Goal: Information Seeking & Learning: Learn about a topic

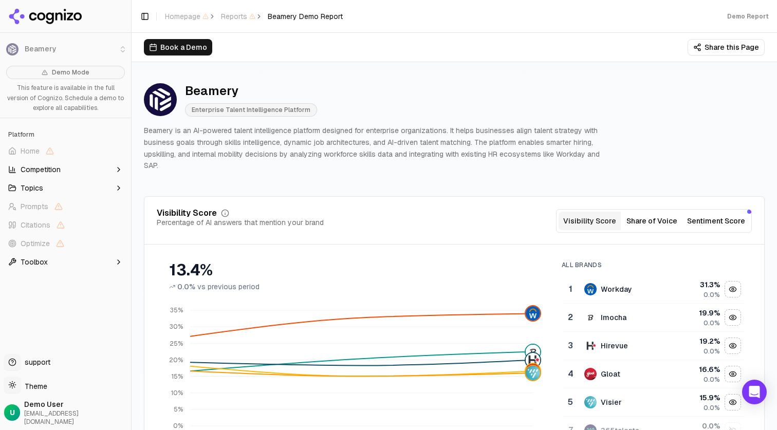
click at [250, 109] on span "Enterprise Talent Intelligence Platform" at bounding box center [251, 109] width 132 height 13
click at [270, 114] on span "Enterprise Talent Intelligence Platform" at bounding box center [251, 109] width 132 height 13
click at [292, 127] on p "Beamery is an AI-powered talent intelligence platform designed for enterprise o…" at bounding box center [374, 148] width 460 height 47
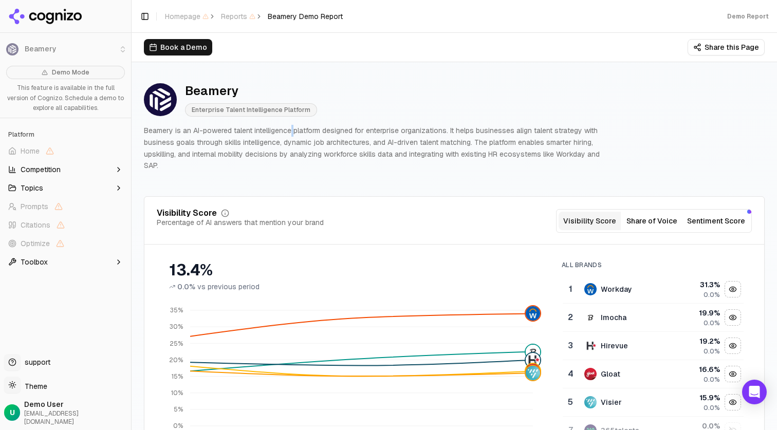
click at [292, 127] on p "Beamery is an AI-powered talent intelligence platform designed for enterprise o…" at bounding box center [374, 148] width 460 height 47
click at [308, 128] on p "Beamery is an AI-powered talent intelligence platform designed for enterprise o…" at bounding box center [374, 148] width 460 height 47
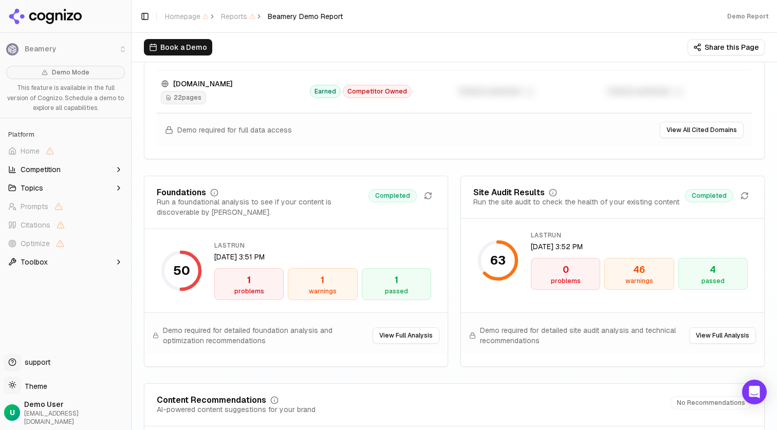
scroll to position [1357, 0]
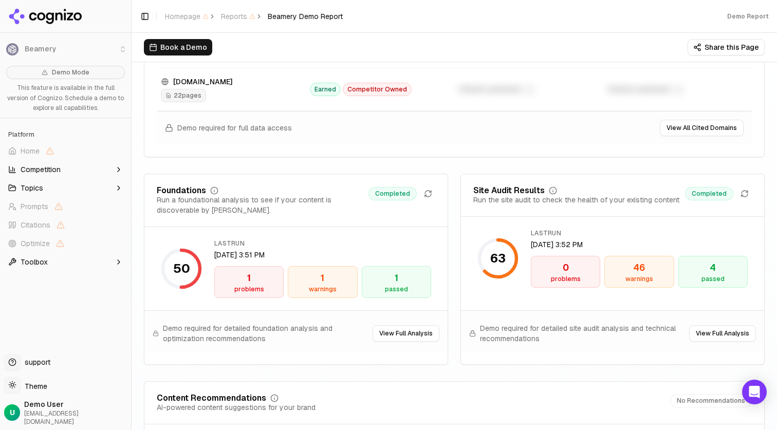
click at [239, 288] on div "problems" at bounding box center [249, 289] width 60 height 8
click at [395, 328] on button "View Full Analysis" at bounding box center [405, 333] width 67 height 16
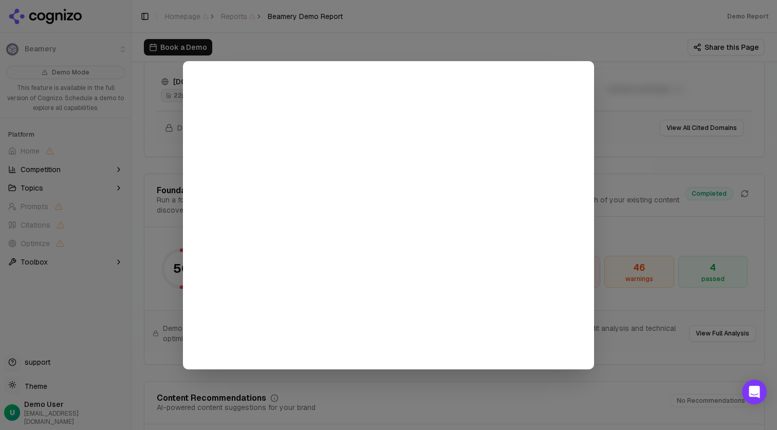
click at [137, 258] on div at bounding box center [388, 215] width 777 height 430
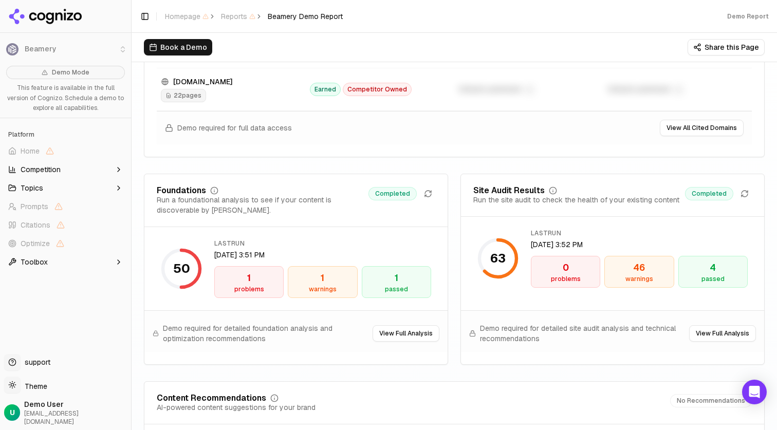
click at [414, 343] on div "Demo required for detailed foundation analysis and optimization recommendations…" at bounding box center [295, 331] width 303 height 42
click at [398, 336] on button "View Full Analysis" at bounding box center [405, 333] width 67 height 16
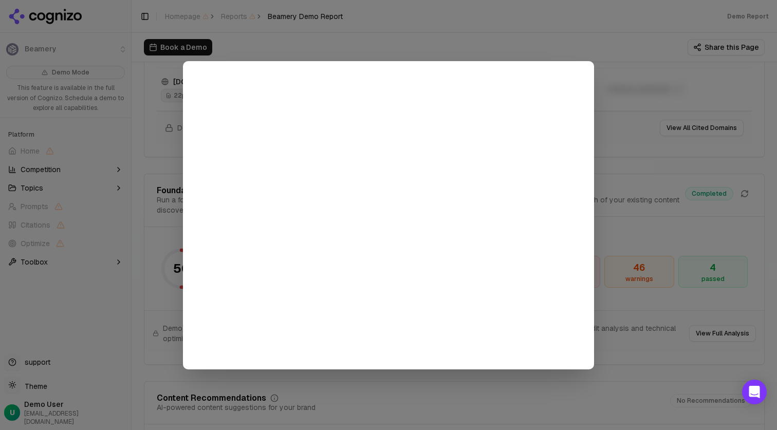
click at [168, 269] on div at bounding box center [388, 215] width 777 height 430
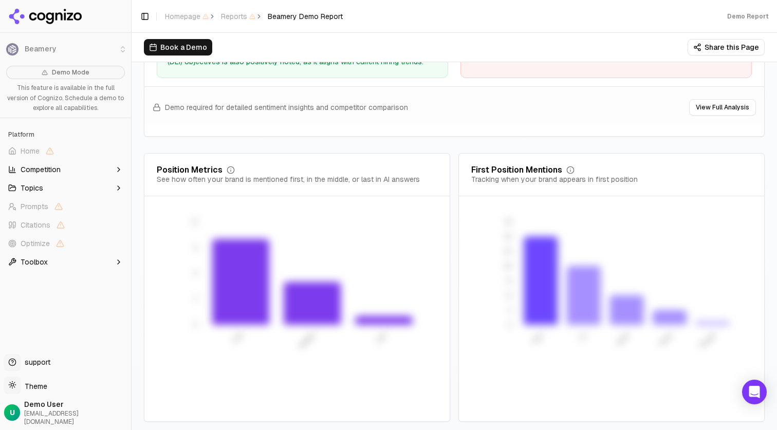
scroll to position [0, 0]
click at [41, 409] on span "Demo User" at bounding box center [75, 404] width 103 height 10
click at [29, 393] on html "Beamery Demo Mode This feature is available in the full version of Cognizo. Sch…" at bounding box center [388, 215] width 777 height 430
click at [34, 393] on html "Beamery Demo Mode This feature is available in the full version of Cognizo. Sch…" at bounding box center [388, 215] width 777 height 430
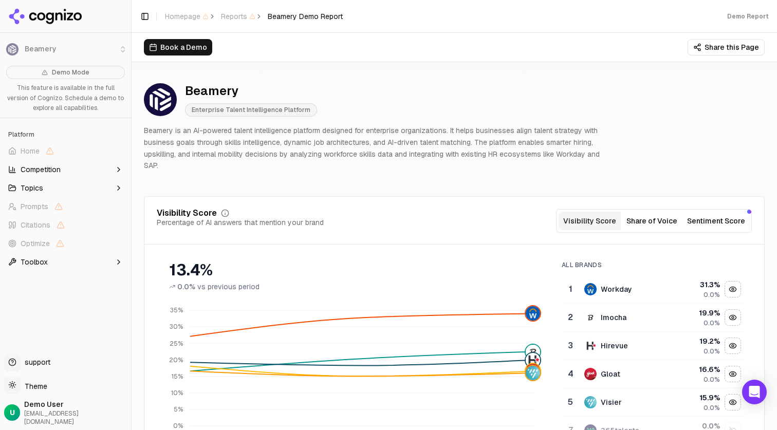
click at [647, 215] on button "Share of Voice" at bounding box center [651, 221] width 62 height 18
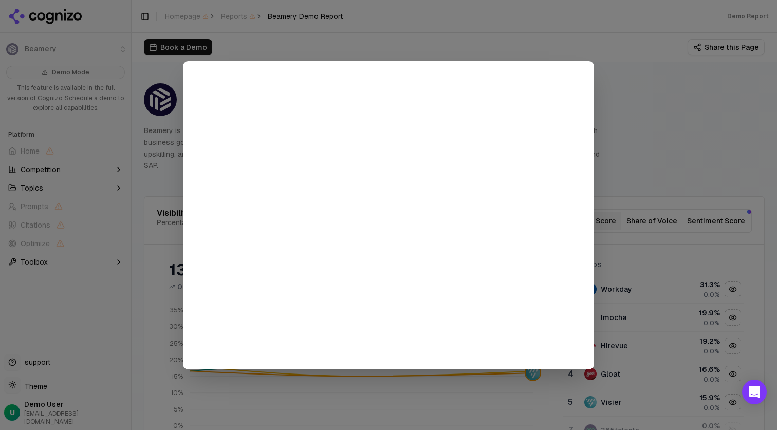
click at [625, 105] on div at bounding box center [388, 215] width 777 height 430
